Goal: Information Seeking & Learning: Learn about a topic

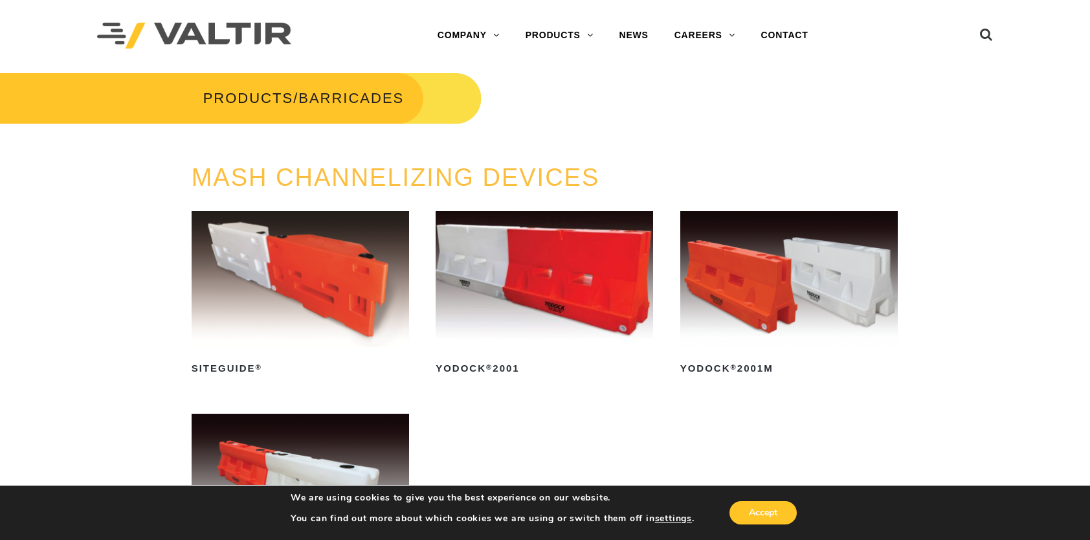
scroll to position [324, 0]
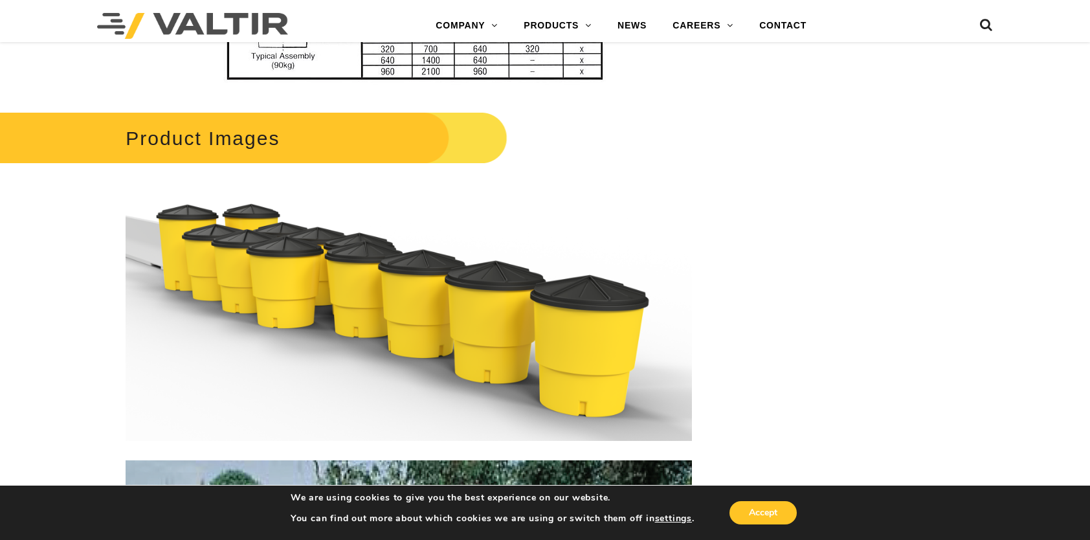
scroll to position [971, 0]
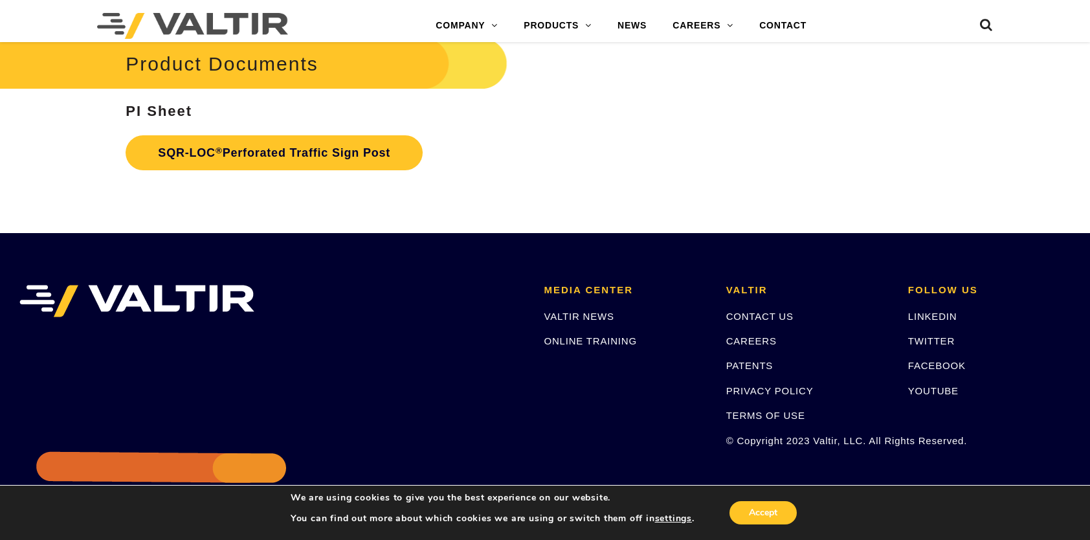
scroll to position [2460, 0]
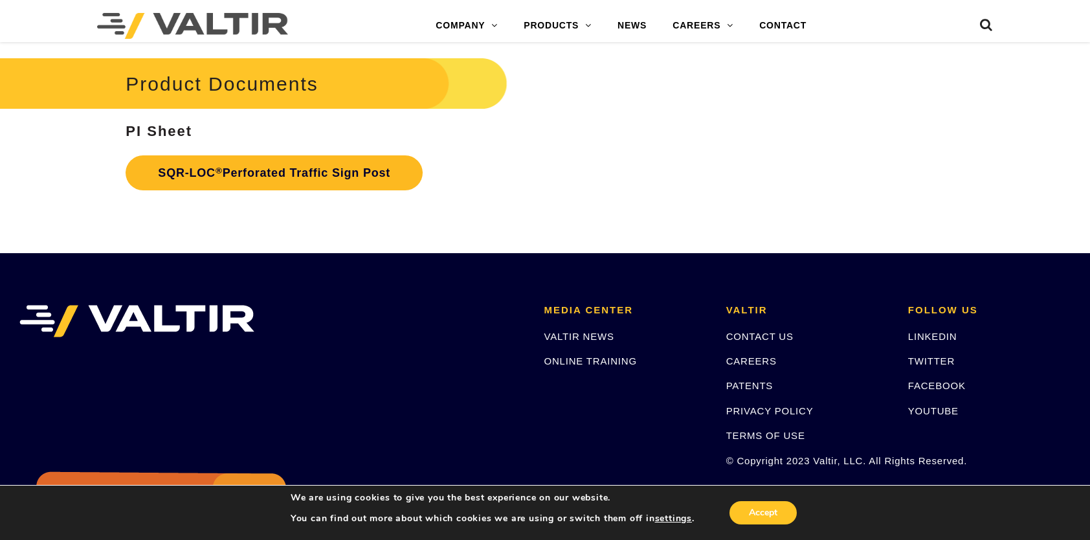
click at [243, 190] on link "SQR-LOC ® Perforated Traffic Sign Post" at bounding box center [274, 172] width 297 height 35
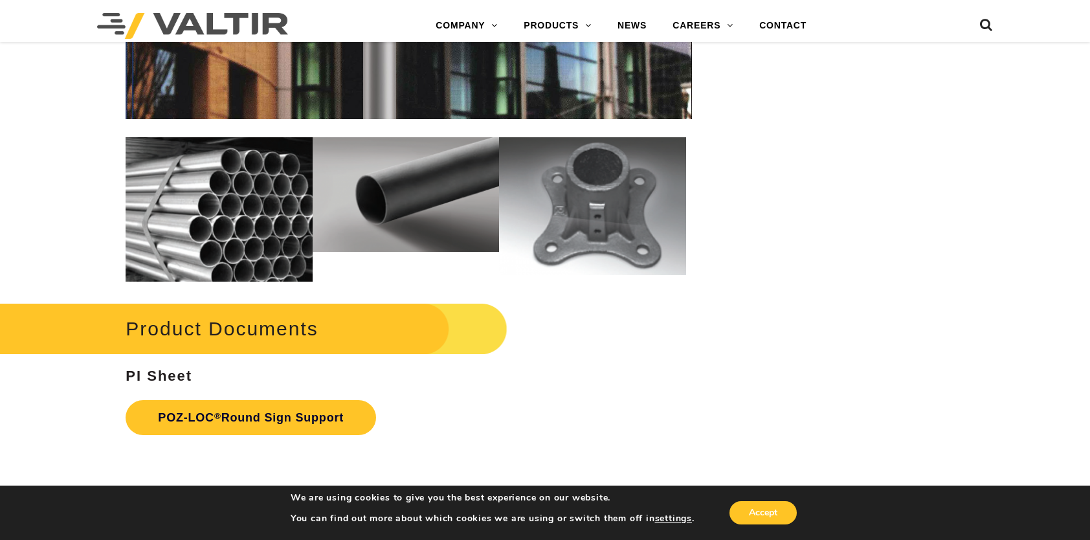
scroll to position [1554, 0]
